Goal: Task Accomplishment & Management: Complete application form

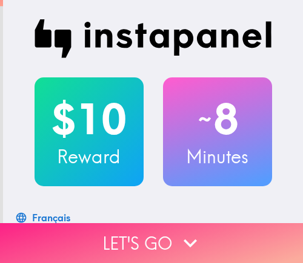
click at [159, 237] on button "Let's go" at bounding box center [151, 243] width 303 height 40
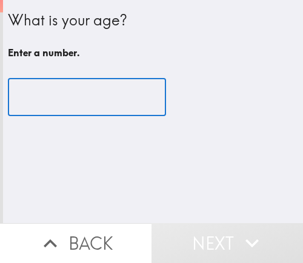
click at [58, 101] on input "number" at bounding box center [87, 98] width 158 height 38
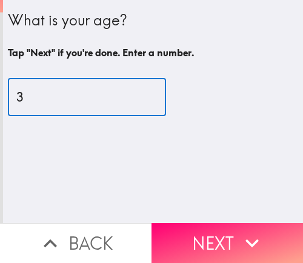
type input "36"
click at [65, 99] on input "36" at bounding box center [87, 98] width 158 height 38
drag, startPoint x: 54, startPoint y: 102, endPoint x: -7, endPoint y: 104, distance: 61.8
click at [0, 0] on html "What is your age? Tap "Next" if you're done. Enter a number. 36 ​ Back Next Ins…" at bounding box center [151, 0] width 303 height 0
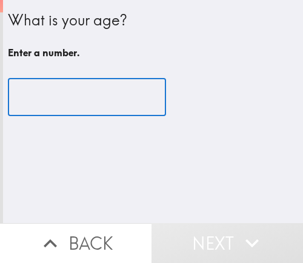
click at [56, 104] on input "number" at bounding box center [87, 98] width 158 height 38
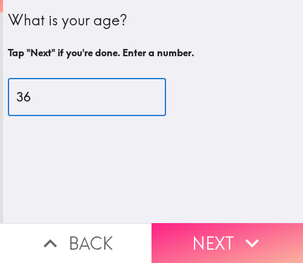
type input "36"
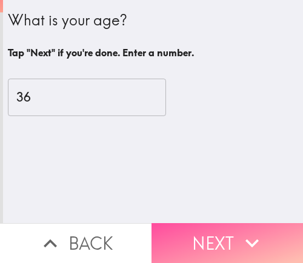
click at [220, 237] on button "Next" at bounding box center [226, 243] width 151 height 40
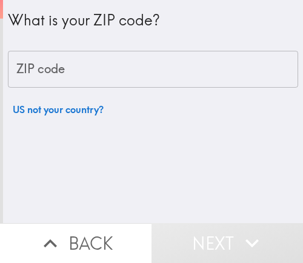
click at [97, 68] on input "ZIP code" at bounding box center [153, 70] width 290 height 38
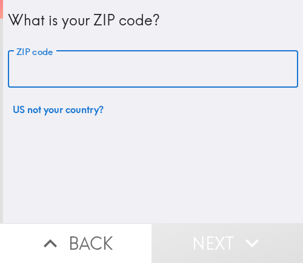
paste input "33612"
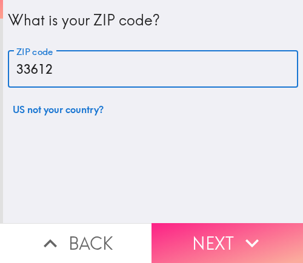
type input "33612"
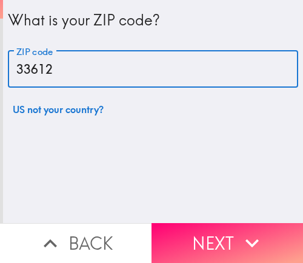
drag, startPoint x: 212, startPoint y: 228, endPoint x: 222, endPoint y: 226, distance: 9.4
click at [212, 228] on button "Next" at bounding box center [226, 243] width 151 height 40
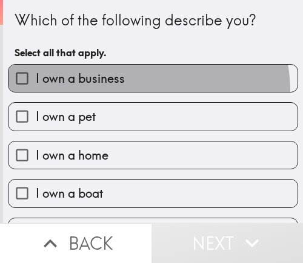
click at [129, 91] on label "I own a business" at bounding box center [152, 78] width 289 height 27
click at [36, 91] on input "I own a business" at bounding box center [21, 78] width 27 height 27
checkbox input "true"
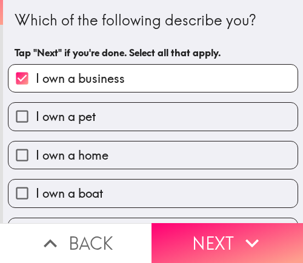
click at [212, 228] on button "Next" at bounding box center [226, 243] width 151 height 40
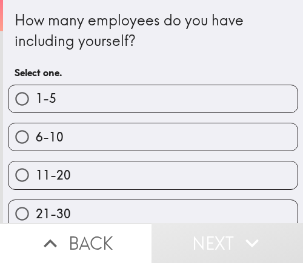
click at [173, 140] on label "6-10" at bounding box center [152, 136] width 289 height 27
click at [36, 140] on input "6-10" at bounding box center [21, 136] width 27 height 27
radio input "true"
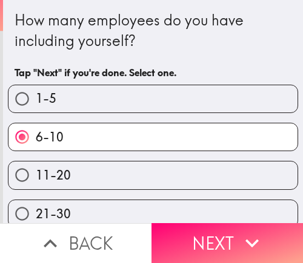
drag, startPoint x: 191, startPoint y: 237, endPoint x: 197, endPoint y: 235, distance: 6.3
click at [191, 237] on button "Next" at bounding box center [226, 243] width 151 height 40
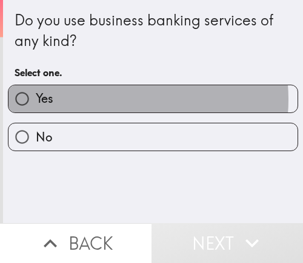
click at [114, 100] on label "Yes" at bounding box center [152, 98] width 289 height 27
click at [36, 100] on input "Yes" at bounding box center [21, 98] width 27 height 27
radio input "true"
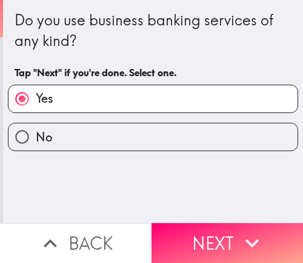
drag, startPoint x: 228, startPoint y: 231, endPoint x: 240, endPoint y: 214, distance: 20.8
click at [228, 231] on button "Next" at bounding box center [226, 243] width 151 height 40
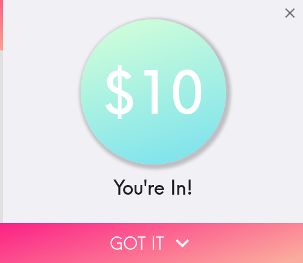
click at [141, 229] on button "Got it" at bounding box center [151, 243] width 303 height 40
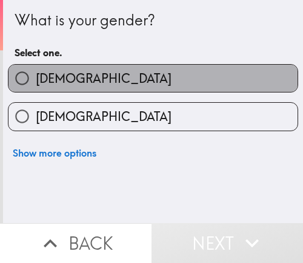
drag, startPoint x: 170, startPoint y: 81, endPoint x: 188, endPoint y: 6, distance: 76.6
click at [169, 80] on label "[DEMOGRAPHIC_DATA]" at bounding box center [152, 78] width 289 height 27
click at [36, 80] on input "[DEMOGRAPHIC_DATA]" at bounding box center [21, 78] width 27 height 27
radio input "true"
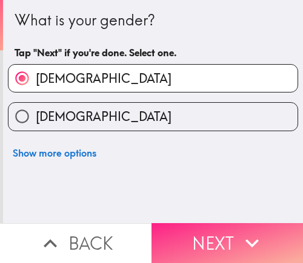
click at [201, 233] on button "Next" at bounding box center [226, 243] width 151 height 40
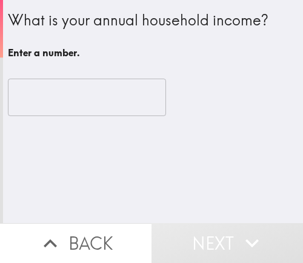
click at [35, 99] on input "number" at bounding box center [87, 98] width 158 height 38
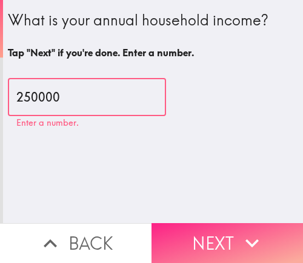
type input "250000"
click at [200, 223] on button "Next" at bounding box center [226, 243] width 151 height 40
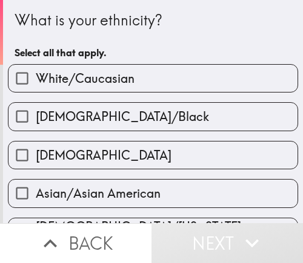
drag, startPoint x: 123, startPoint y: 76, endPoint x: 160, endPoint y: 98, distance: 42.9
click at [123, 76] on span "White/Caucasian" at bounding box center [85, 78] width 99 height 17
click at [36, 76] on input "White/Caucasian" at bounding box center [21, 78] width 27 height 27
checkbox input "true"
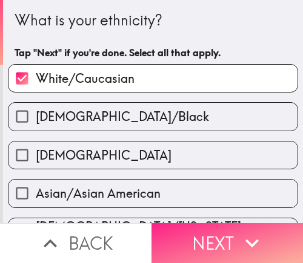
click at [203, 232] on button "Next" at bounding box center [226, 243] width 151 height 40
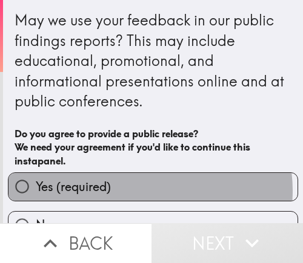
click at [144, 191] on label "Yes (required)" at bounding box center [152, 186] width 289 height 27
click at [36, 191] on input "Yes (required)" at bounding box center [21, 186] width 27 height 27
radio input "true"
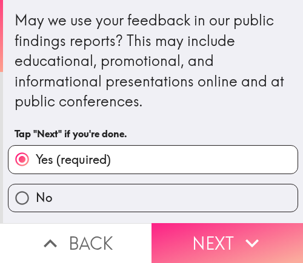
click at [207, 237] on button "Next" at bounding box center [226, 243] width 151 height 40
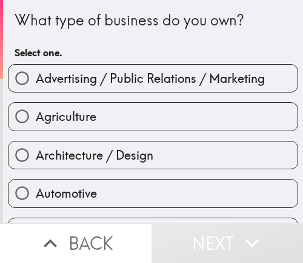
click at [100, 102] on div "Agriculture" at bounding box center [148, 112] width 300 height 38
click at [116, 85] on span "Advertising / Public Relations / Marketing" at bounding box center [150, 78] width 229 height 17
click at [36, 85] on input "Advertising / Public Relations / Marketing" at bounding box center [21, 78] width 27 height 27
radio input "true"
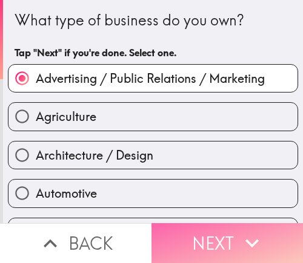
click at [211, 223] on button "Next" at bounding box center [226, 243] width 151 height 40
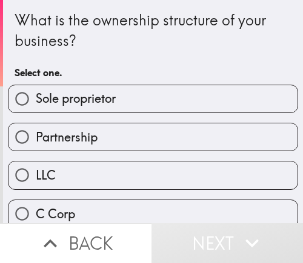
click at [95, 105] on span "Sole proprietor" at bounding box center [76, 98] width 80 height 17
click at [36, 105] on input "Sole proprietor" at bounding box center [21, 98] width 27 height 27
radio input "true"
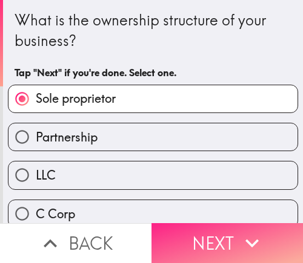
click at [259, 225] on button "Next" at bounding box center [226, 243] width 151 height 40
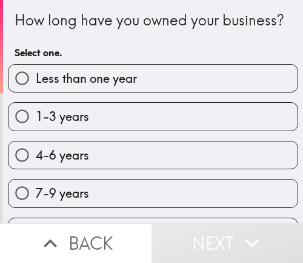
scroll to position [54, 0]
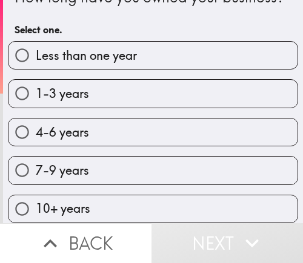
drag, startPoint x: 89, startPoint y: 159, endPoint x: 99, endPoint y: 162, distance: 10.6
click at [88, 160] on label "7-9 years" at bounding box center [152, 170] width 289 height 27
click at [36, 160] on input "7-9 years" at bounding box center [21, 170] width 27 height 27
radio input "true"
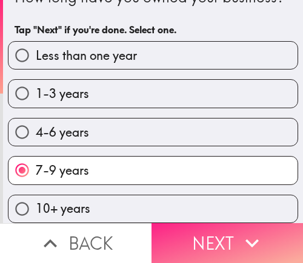
click at [238, 235] on icon "button" at bounding box center [251, 243] width 27 height 27
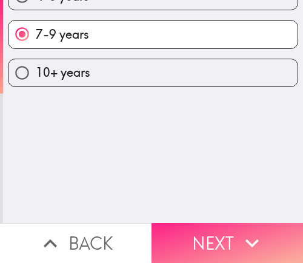
scroll to position [0, 0]
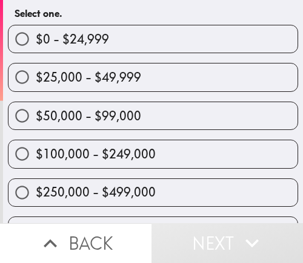
scroll to position [61, 0]
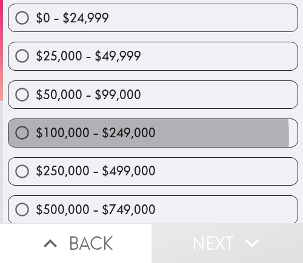
click at [128, 136] on span "$100,000 - $249,000" at bounding box center [96, 133] width 120 height 17
click at [36, 136] on input "$100,000 - $249,000" at bounding box center [21, 132] width 27 height 27
radio input "true"
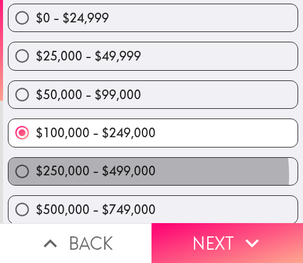
click at [130, 176] on span "$250,000 - $499,000" at bounding box center [96, 171] width 120 height 17
click at [36, 176] on input "$250,000 - $499,000" at bounding box center [21, 171] width 27 height 27
radio input "true"
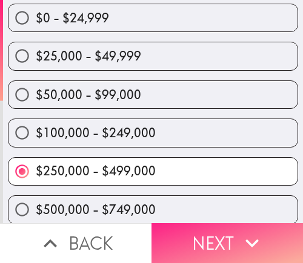
click at [189, 230] on button "Next" at bounding box center [226, 243] width 151 height 40
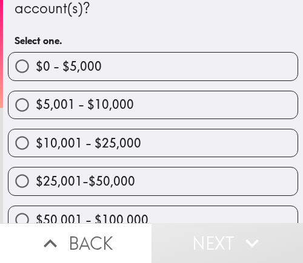
scroll to position [121, 0]
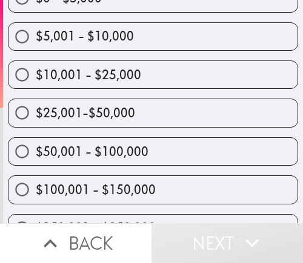
click at [111, 113] on span "$25,001-$50,000" at bounding box center [85, 113] width 99 height 17
click at [36, 113] on input "$25,001-$50,000" at bounding box center [21, 112] width 27 height 27
radio input "true"
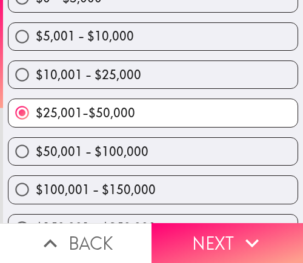
click at [140, 149] on span "$50,001 - $100,000" at bounding box center [92, 151] width 113 height 17
click at [36, 149] on input "$50,001 - $100,000" at bounding box center [21, 151] width 27 height 27
radio input "true"
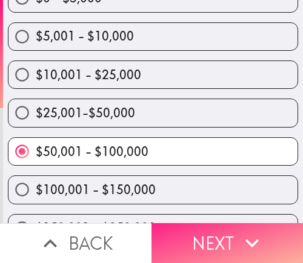
click at [224, 232] on button "Next" at bounding box center [226, 243] width 151 height 40
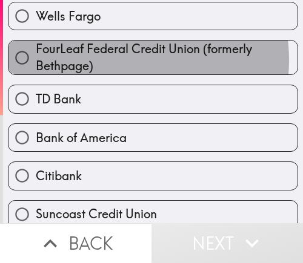
click at [112, 60] on span "FourLeaf Federal Credit Union (formerly Bethpage)" at bounding box center [166, 58] width 261 height 34
click at [36, 60] on input "FourLeaf Federal Credit Union (formerly Bethpage)" at bounding box center [21, 57] width 27 height 27
radio input "true"
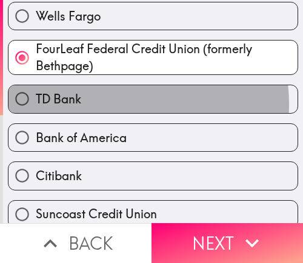
click at [98, 104] on label "TD Bank" at bounding box center [152, 98] width 289 height 27
click at [36, 104] on input "TD Bank" at bounding box center [21, 98] width 27 height 27
radio input "true"
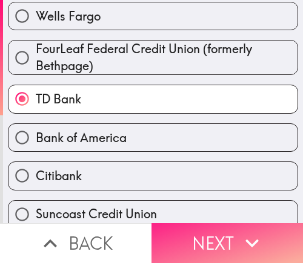
drag, startPoint x: 205, startPoint y: 219, endPoint x: 206, endPoint y: 225, distance: 6.8
click at [205, 223] on button "Next" at bounding box center [226, 243] width 151 height 40
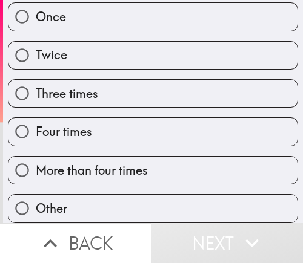
scroll to position [113, 0]
click at [81, 108] on div "Four times" at bounding box center [148, 127] width 300 height 38
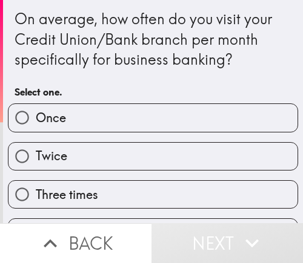
scroll to position [0, 0]
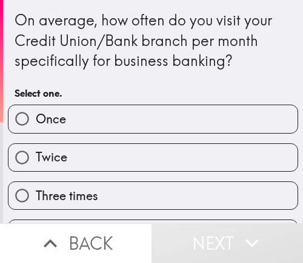
drag, startPoint x: 84, startPoint y: 122, endPoint x: 146, endPoint y: 139, distance: 64.6
click at [84, 122] on label "Once" at bounding box center [152, 118] width 289 height 27
click at [36, 122] on input "Once" at bounding box center [21, 118] width 27 height 27
radio input "true"
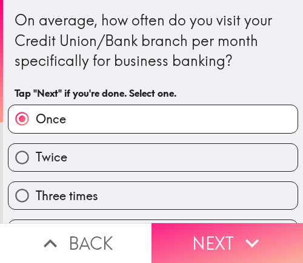
click at [218, 223] on button "Next" at bounding box center [226, 243] width 151 height 40
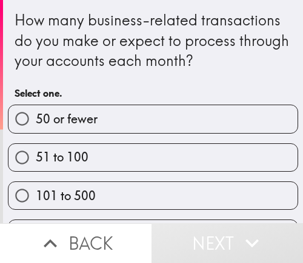
click at [123, 122] on label "50 or fewer" at bounding box center [152, 118] width 289 height 27
click at [36, 122] on input "50 or fewer" at bounding box center [21, 118] width 27 height 27
radio input "true"
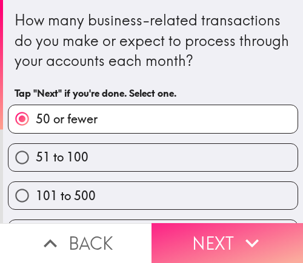
click at [197, 225] on button "Next" at bounding box center [226, 243] width 151 height 40
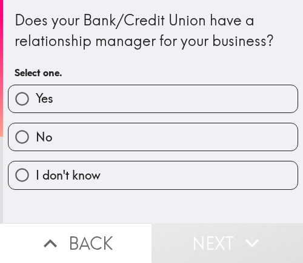
click at [123, 108] on label "Yes" at bounding box center [152, 98] width 289 height 27
click at [36, 108] on input "Yes" at bounding box center [21, 98] width 27 height 27
radio input "true"
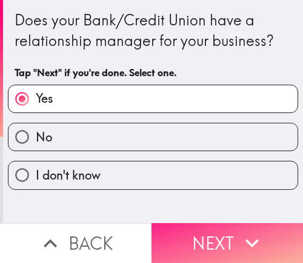
click at [210, 235] on button "Next" at bounding box center [226, 243] width 151 height 40
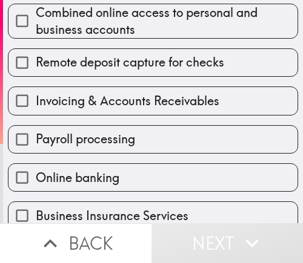
scroll to position [182, 0]
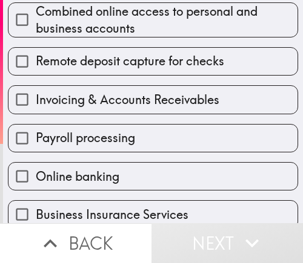
click at [114, 63] on span "Remote deposit capture for checks" at bounding box center [130, 61] width 188 height 17
click at [36, 63] on input "Remote deposit capture for checks" at bounding box center [21, 61] width 27 height 27
checkbox input "true"
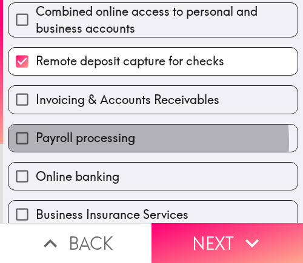
click at [106, 142] on span "Payroll processing" at bounding box center [85, 138] width 99 height 17
click at [36, 142] on input "Payroll processing" at bounding box center [21, 138] width 27 height 27
checkbox input "true"
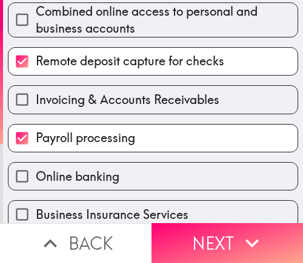
click at [91, 171] on span "Online banking" at bounding box center [78, 176] width 84 height 17
click at [36, 171] on input "Online banking" at bounding box center [21, 176] width 27 height 27
checkbox input "true"
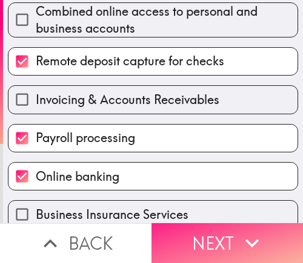
click at [195, 243] on button "Next" at bounding box center [226, 243] width 151 height 40
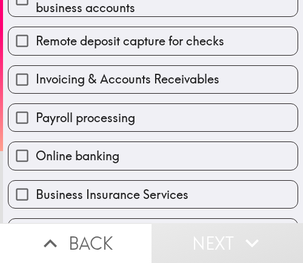
drag, startPoint x: 150, startPoint y: 157, endPoint x: 131, endPoint y: 113, distance: 47.4
click at [149, 157] on label "Online banking" at bounding box center [152, 155] width 289 height 27
click at [36, 157] on input "Online banking" at bounding box center [21, 155] width 27 height 27
checkbox input "true"
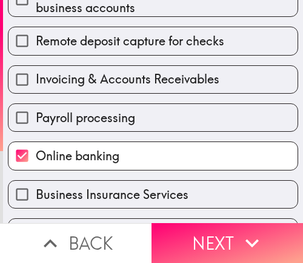
click at [129, 87] on span "Invoicing & Accounts Receivables" at bounding box center [127, 79] width 183 height 17
click at [36, 87] on input "Invoicing & Accounts Receivables" at bounding box center [21, 79] width 27 height 27
checkbox input "true"
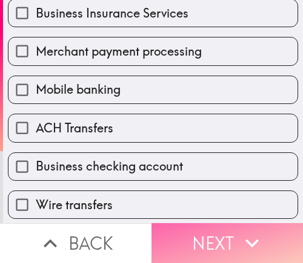
click at [208, 229] on button "Next" at bounding box center [226, 243] width 151 height 40
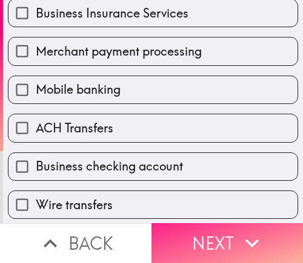
scroll to position [74, 0]
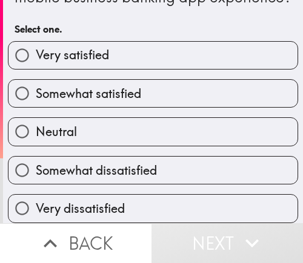
drag, startPoint x: 74, startPoint y: 87, endPoint x: 136, endPoint y: 97, distance: 62.1
click at [74, 87] on span "Somewhat satisfied" at bounding box center [88, 93] width 105 height 17
click at [36, 87] on input "Somewhat satisfied" at bounding box center [21, 93] width 27 height 27
radio input "true"
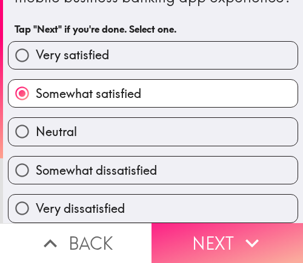
click at [199, 235] on button "Next" at bounding box center [226, 243] width 151 height 40
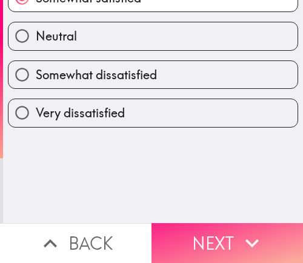
scroll to position [0, 0]
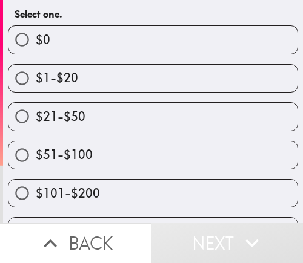
scroll to position [121, 0]
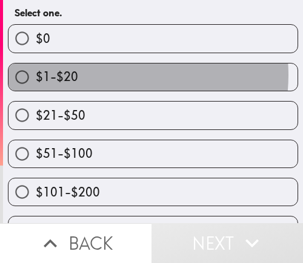
click at [103, 91] on label "$1-$20" at bounding box center [152, 77] width 289 height 27
click at [36, 91] on input "$1-$20" at bounding box center [21, 77] width 27 height 27
radio input "true"
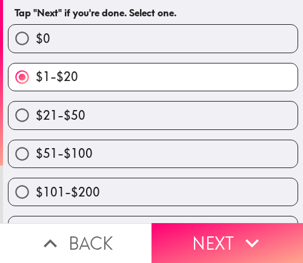
click at [130, 129] on label "$21-$50" at bounding box center [152, 115] width 289 height 27
click at [36, 129] on input "$21-$50" at bounding box center [21, 115] width 27 height 27
radio input "true"
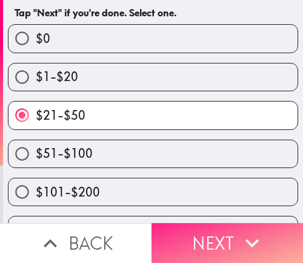
click at [189, 223] on button "Next" at bounding box center [226, 243] width 151 height 40
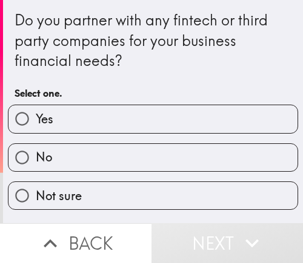
drag, startPoint x: 104, startPoint y: 114, endPoint x: 154, endPoint y: 138, distance: 55.8
click at [104, 114] on label "Yes" at bounding box center [152, 118] width 289 height 27
click at [36, 114] on input "Yes" at bounding box center [21, 118] width 27 height 27
radio input "true"
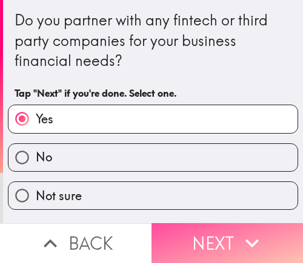
drag, startPoint x: 208, startPoint y: 232, endPoint x: 201, endPoint y: 175, distance: 57.3
click at [207, 205] on div "Do you partner with any fintech or third party companies for your business fina…" at bounding box center [151, 131] width 303 height 263
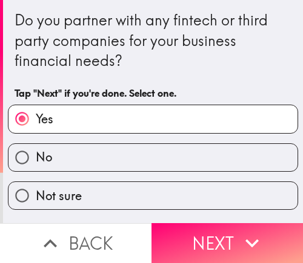
click at [203, 158] on label "No" at bounding box center [152, 157] width 289 height 27
click at [36, 158] on input "No" at bounding box center [21, 157] width 27 height 27
radio input "true"
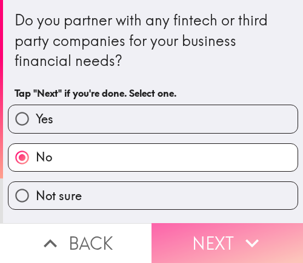
click at [212, 223] on button "Next" at bounding box center [226, 243] width 151 height 40
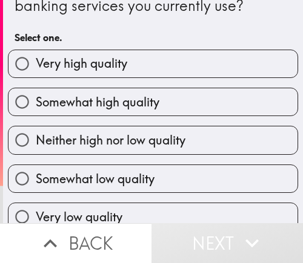
scroll to position [74, 0]
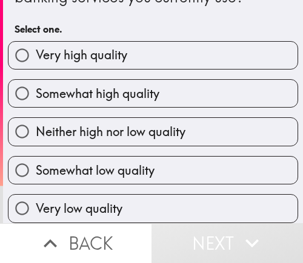
click at [105, 85] on span "Somewhat high quality" at bounding box center [97, 93] width 123 height 17
click at [36, 80] on input "Somewhat high quality" at bounding box center [21, 93] width 27 height 27
radio input "true"
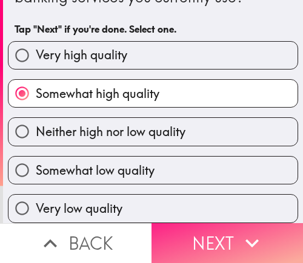
click at [203, 244] on button "Next" at bounding box center [226, 243] width 151 height 40
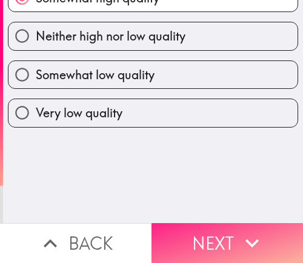
scroll to position [0, 0]
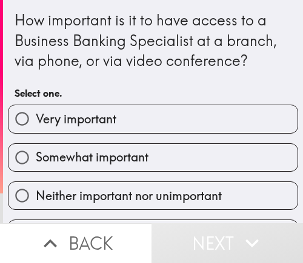
scroll to position [61, 0]
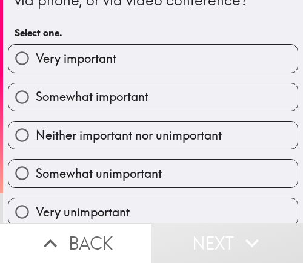
click at [137, 99] on span "Somewhat important" at bounding box center [92, 96] width 113 height 17
click at [36, 99] on input "Somewhat important" at bounding box center [21, 97] width 27 height 27
radio input "true"
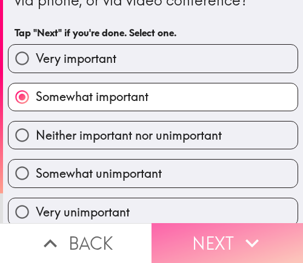
click at [199, 233] on button "Next" at bounding box center [226, 243] width 151 height 40
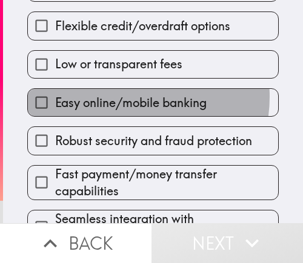
click at [117, 97] on span "Easy online/mobile banking" at bounding box center [130, 102] width 151 height 17
click at [55, 97] on input "Easy online/mobile banking" at bounding box center [41, 102] width 27 height 27
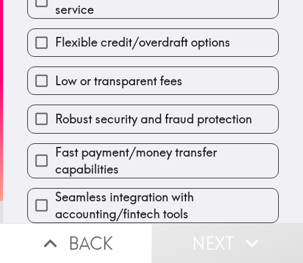
drag, startPoint x: 117, startPoint y: 64, endPoint x: 128, endPoint y: 114, distance: 50.7
click at [117, 73] on span "Low or transparent fees" at bounding box center [118, 81] width 127 height 17
click at [55, 67] on input "Low or transparent fees" at bounding box center [41, 80] width 27 height 27
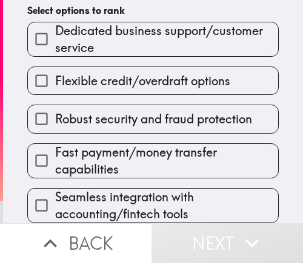
click at [114, 150] on span "Fast payment/money transfer capabilities" at bounding box center [166, 161] width 223 height 34
click at [55, 150] on input "Fast payment/money transfer capabilities" at bounding box center [41, 160] width 27 height 27
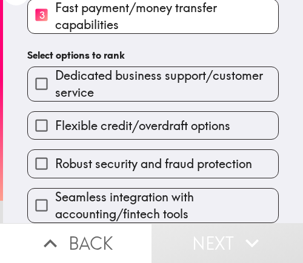
drag, startPoint x: 119, startPoint y: 177, endPoint x: 122, endPoint y: 171, distance: 6.8
click at [120, 179] on div "Seamless integration with accounting/fintech tools" at bounding box center [148, 201] width 261 height 45
click at [136, 150] on label "Robust security and fraud protection" at bounding box center [153, 163] width 250 height 27
click at [55, 150] on input "Robust security and fraud protection" at bounding box center [41, 163] width 27 height 27
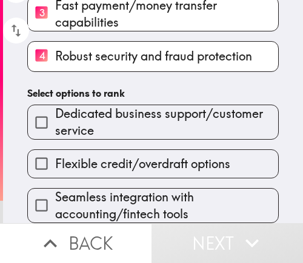
click at [139, 117] on span "Dedicated business support/customer service" at bounding box center [166, 122] width 223 height 34
click at [55, 117] on input "Dedicated business support/customer service" at bounding box center [41, 122] width 27 height 27
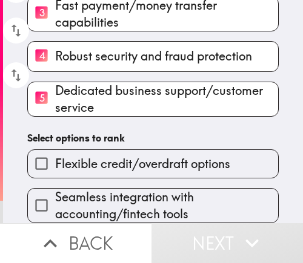
drag, startPoint x: 104, startPoint y: 150, endPoint x: 104, endPoint y: 157, distance: 7.9
click at [104, 156] on span "Flexible credit/overdraft options" at bounding box center [142, 164] width 175 height 17
click at [55, 150] on input "Flexible credit/overdraft options" at bounding box center [41, 163] width 27 height 27
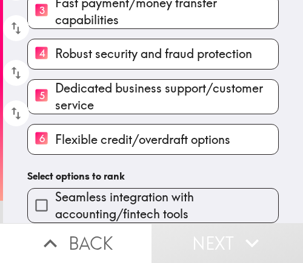
drag, startPoint x: 108, startPoint y: 180, endPoint x: 108, endPoint y: 186, distance: 6.7
click at [108, 184] on div "Seamless integration with accounting/fintech tools" at bounding box center [148, 201] width 261 height 45
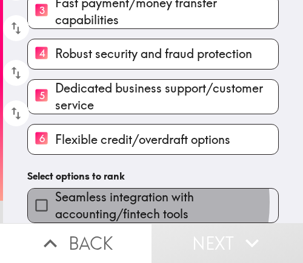
click at [108, 197] on span "Seamless integration with accounting/fintech tools" at bounding box center [166, 206] width 223 height 34
click at [55, 197] on input "Seamless integration with accounting/fintech tools" at bounding box center [41, 205] width 27 height 27
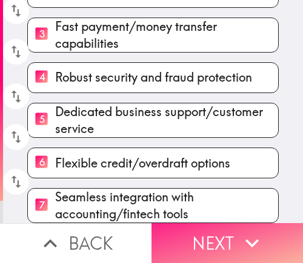
click at [208, 236] on button "Next" at bounding box center [226, 243] width 151 height 40
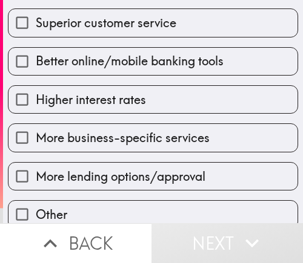
click at [98, 89] on label "Higher interest rates" at bounding box center [152, 99] width 289 height 27
click at [36, 89] on input "Higher interest rates" at bounding box center [21, 99] width 27 height 27
checkbox input "true"
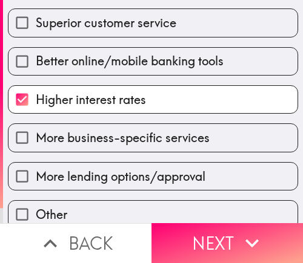
drag, startPoint x: 82, startPoint y: 148, endPoint x: 86, endPoint y: 179, distance: 31.2
click at [82, 149] on label "More business-specific services" at bounding box center [152, 137] width 289 height 27
click at [36, 149] on input "More business-specific services" at bounding box center [21, 137] width 27 height 27
checkbox input "true"
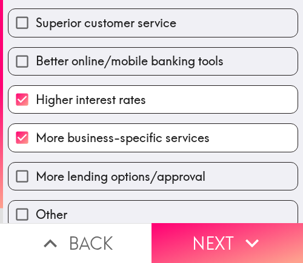
click at [87, 183] on span "More lending options/approval" at bounding box center [120, 176] width 169 height 17
click at [36, 183] on input "More lending options/approval" at bounding box center [21, 176] width 27 height 27
checkbox input "true"
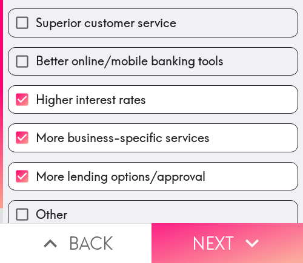
click at [208, 244] on button "Next" at bounding box center [226, 243] width 151 height 40
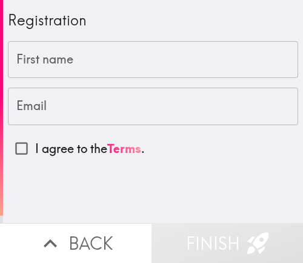
click at [200, 58] on input "First name" at bounding box center [153, 60] width 290 height 38
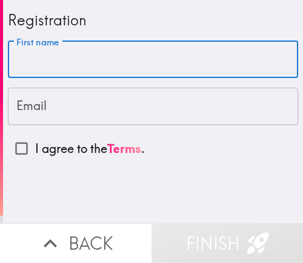
drag, startPoint x: 102, startPoint y: 119, endPoint x: 119, endPoint y: 113, distance: 18.6
click at [102, 119] on input "Email" at bounding box center [153, 107] width 290 height 38
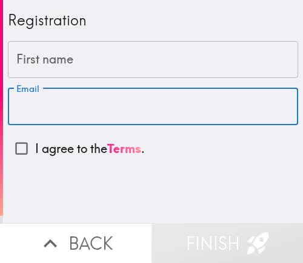
paste input "[EMAIL_ADDRESS][DOMAIN_NAME]"
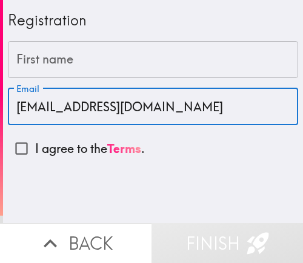
type input "[EMAIL_ADDRESS][DOMAIN_NAME]"
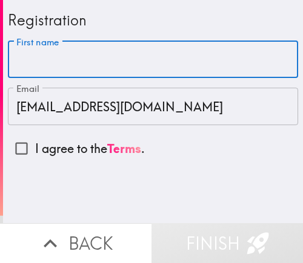
click at [172, 61] on input "First name" at bounding box center [153, 60] width 290 height 38
paste input "[PERSON_NAME]"
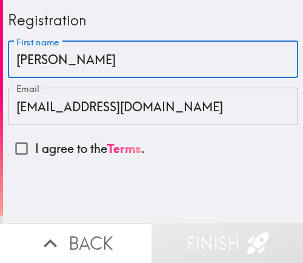
type input "[PERSON_NAME]"
click at [47, 153] on p "I agree to the Terms ." at bounding box center [90, 148] width 110 height 17
click at [35, 153] on input "I agree to the Terms ." at bounding box center [21, 148] width 27 height 27
checkbox input "true"
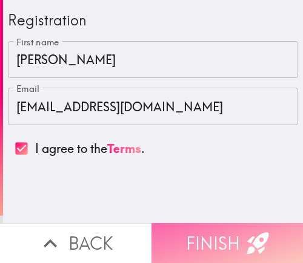
click at [193, 233] on button "Finish" at bounding box center [226, 243] width 151 height 40
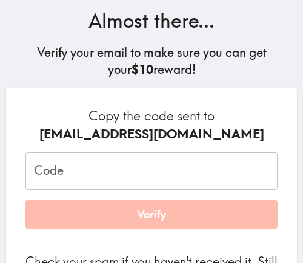
scroll to position [182, 0]
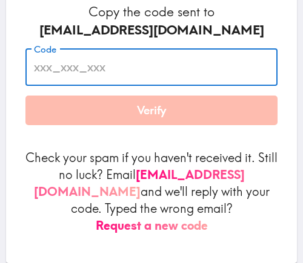
click at [120, 68] on input "Code" at bounding box center [151, 67] width 252 height 38
paste input "nfh_huQ_Fgn"
type input "nfh_huQ_Fgn"
click at [127, 115] on button "Verify" at bounding box center [151, 111] width 252 height 30
